Goal: Information Seeking & Learning: Learn about a topic

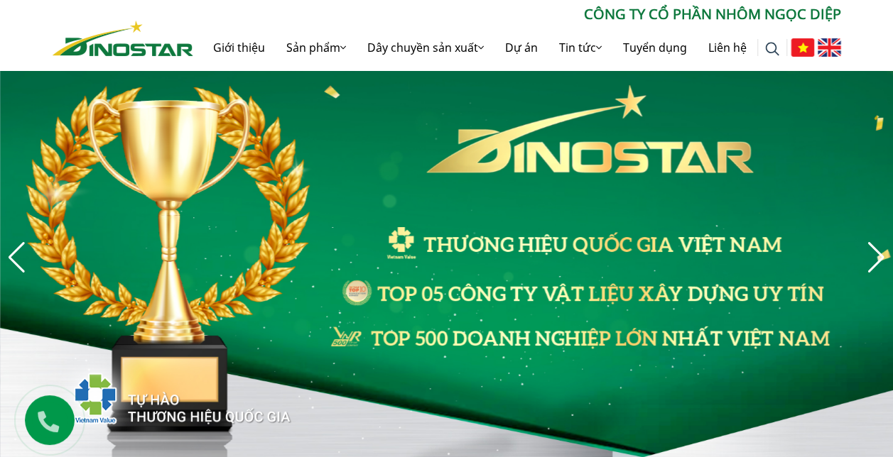
click at [822, 47] on img at bounding box center [829, 47] width 23 height 18
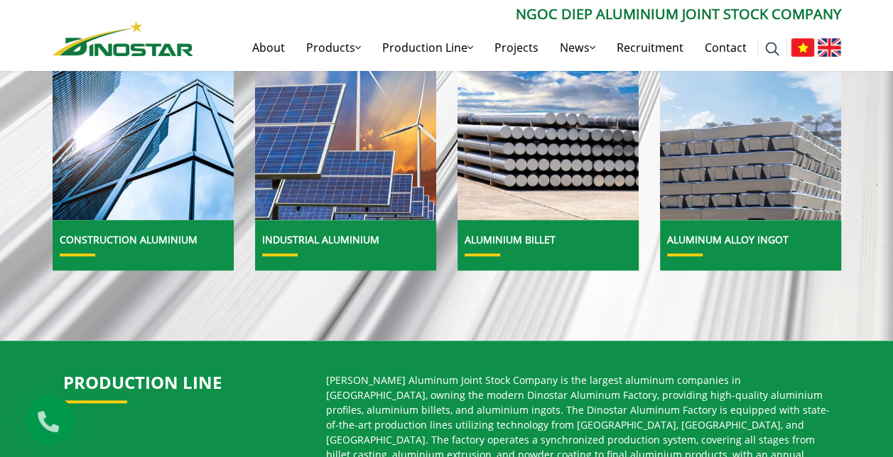
scroll to position [710, 0]
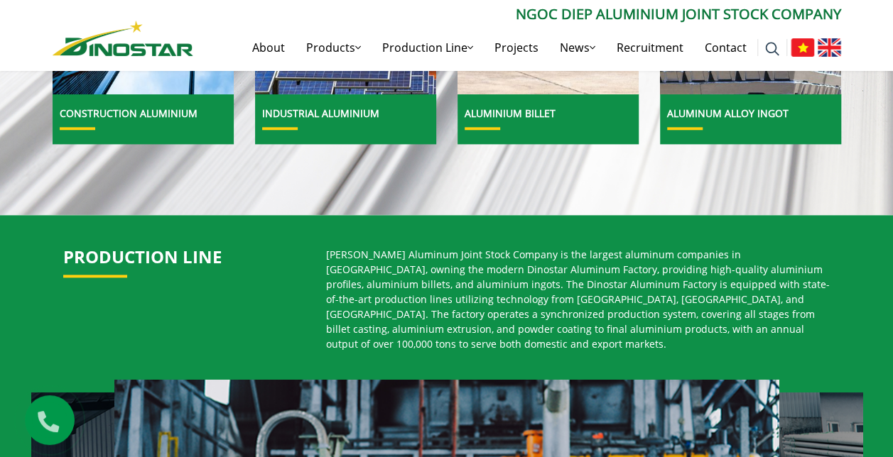
click at [766, 110] on link "Aluminum alloy ingot" at bounding box center [727, 113] width 121 height 13
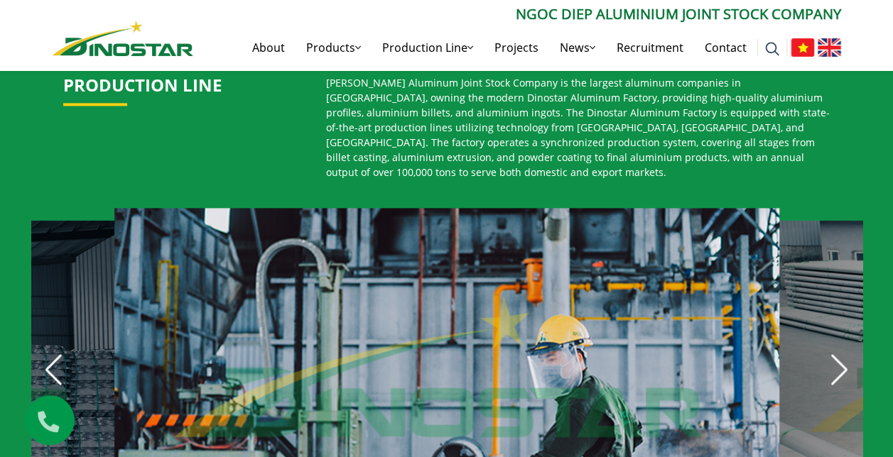
scroll to position [781, 0]
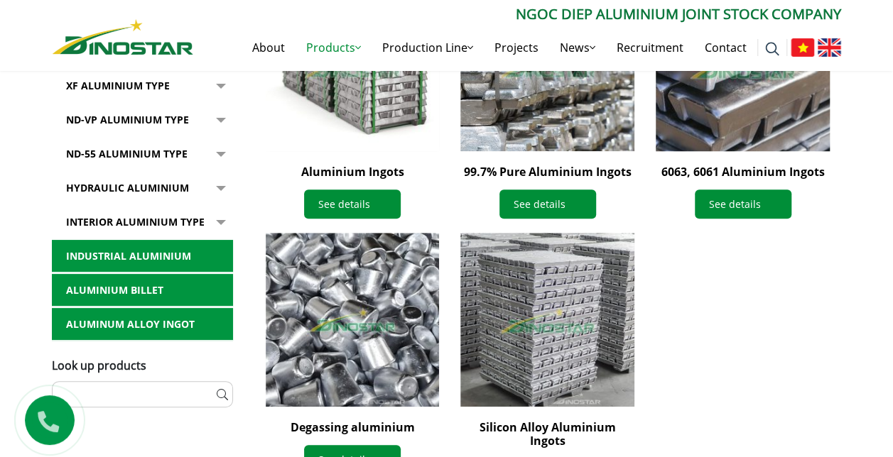
scroll to position [426, 0]
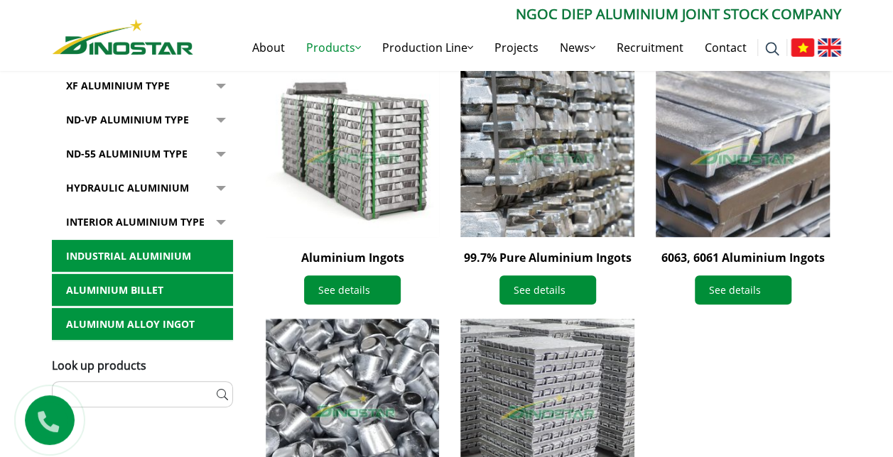
click at [761, 132] on img at bounding box center [742, 150] width 191 height 191
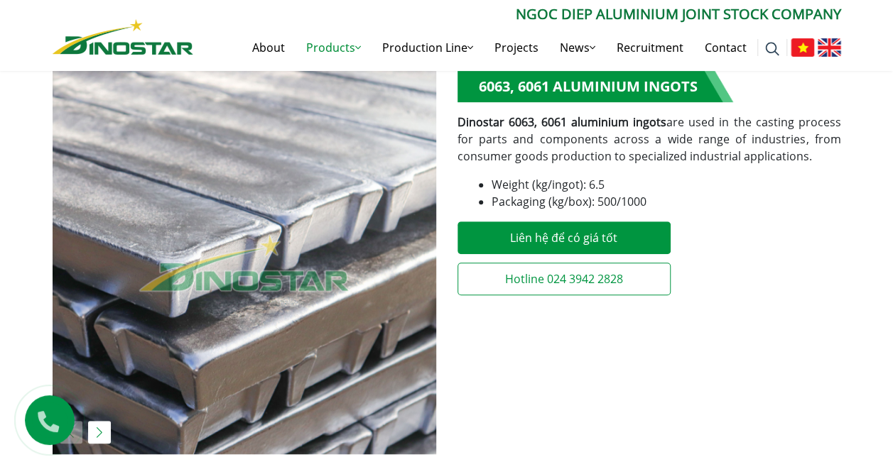
scroll to position [639, 0]
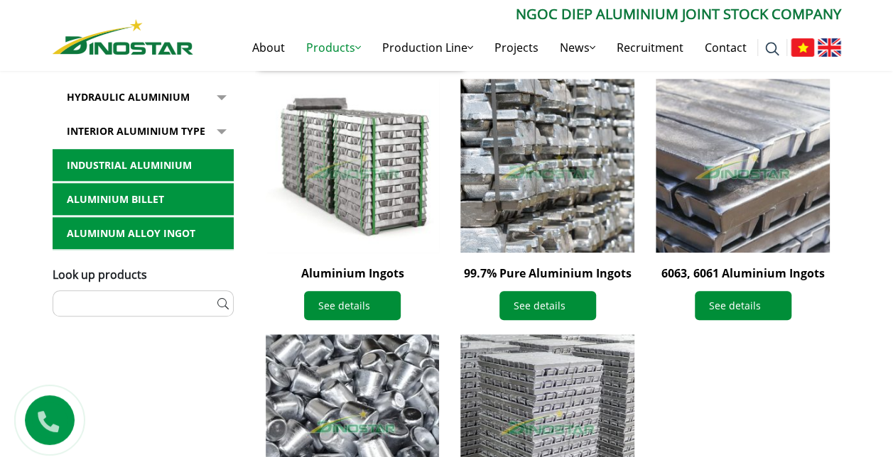
scroll to position [426, 0]
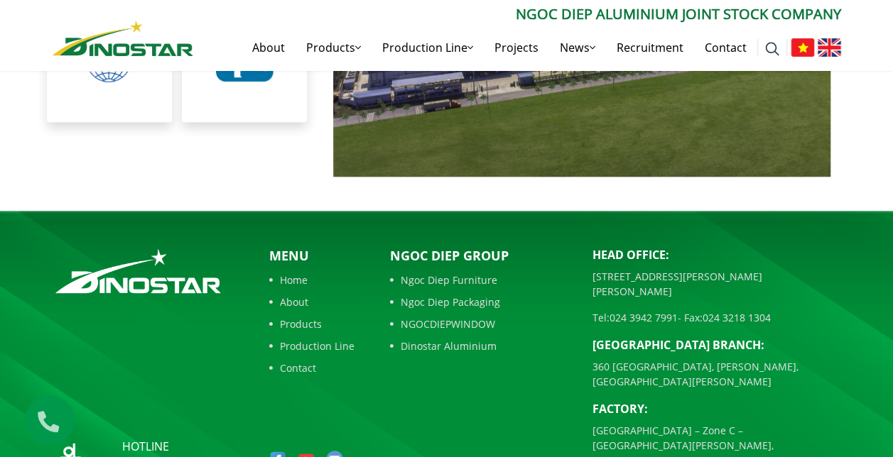
scroll to position [3196, 0]
